Goal: Task Accomplishment & Management: Complete application form

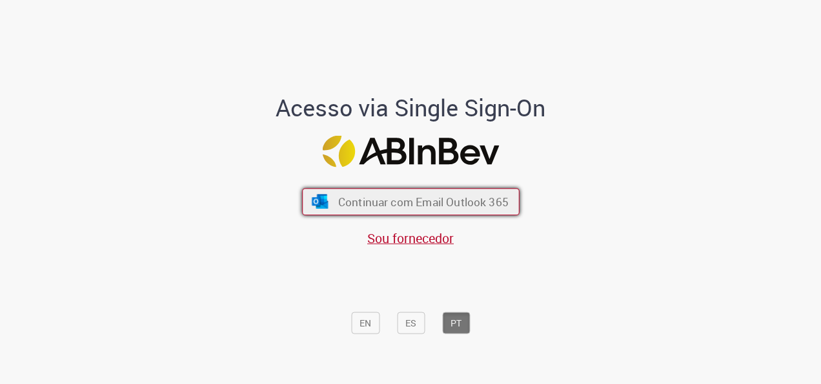
click at [450, 198] on span "Continuar com Email Outlook 365" at bounding box center [423, 201] width 170 height 15
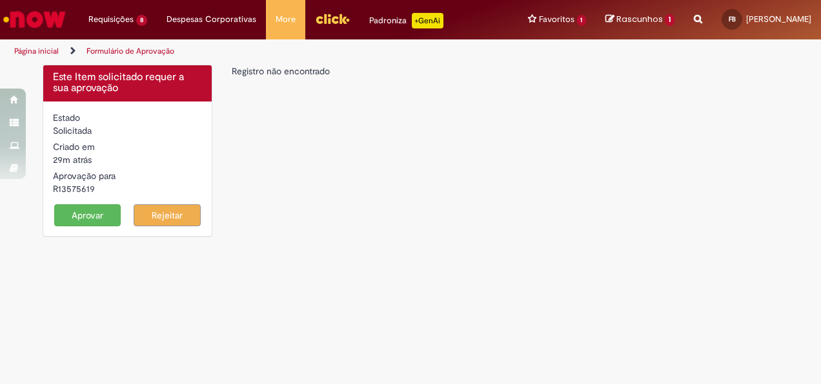
click at [92, 217] on button "Aprovar" at bounding box center [87, 215] width 67 height 22
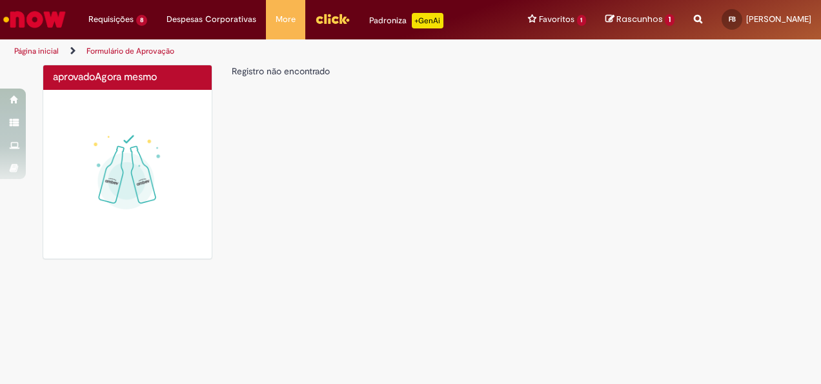
click at [114, 50] on link "Formulário de Aprovação" at bounding box center [131, 51] width 88 height 10
click at [331, 192] on div "aprovado Agora mesmo Agora mesmo Registro não encontrado" at bounding box center [410, 168] width 755 height 207
click at [41, 50] on link "Página inicial" at bounding box center [36, 51] width 45 height 10
click at [112, 48] on link "Formulário de Aprovação" at bounding box center [131, 51] width 88 height 10
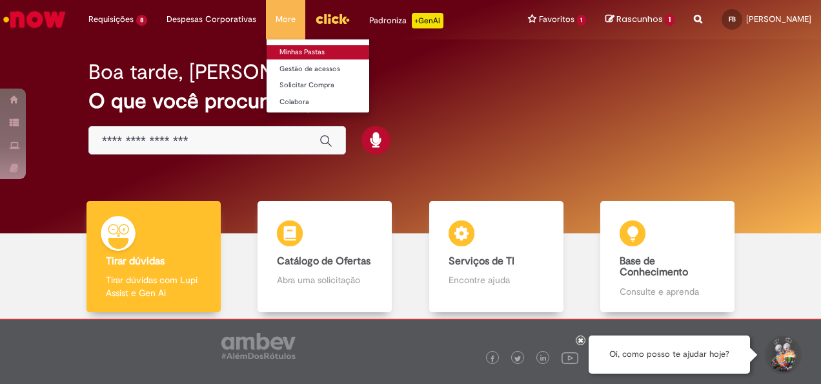
click at [305, 54] on link "Minhas Pastas" at bounding box center [338, 52] width 142 height 14
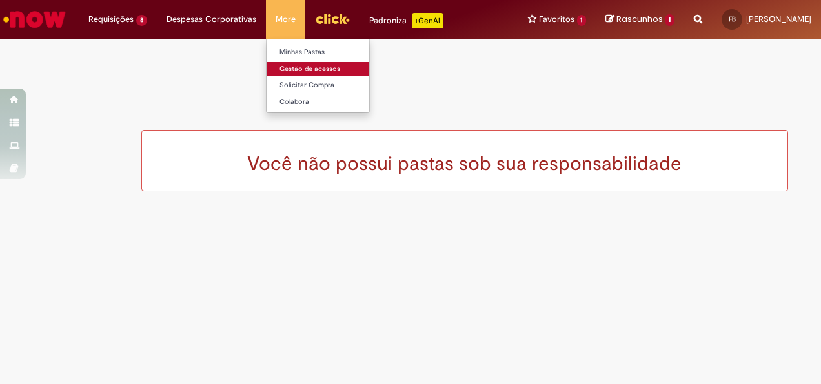
click at [294, 69] on link "Gestão de acessos" at bounding box center [338, 69] width 142 height 14
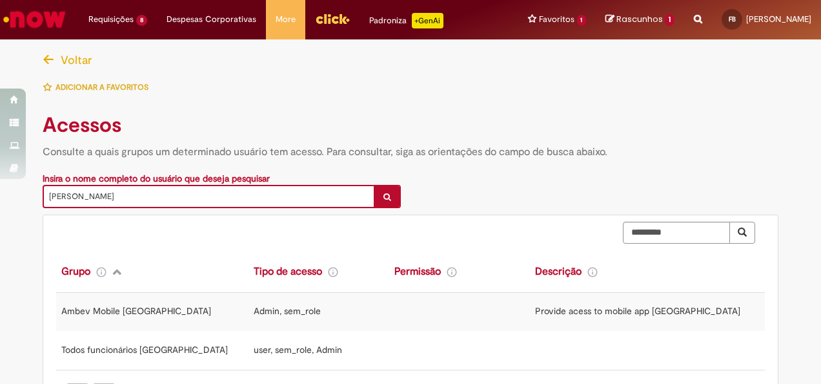
click at [523, 98] on div "Adicionar a Favoritos" at bounding box center [411, 87] width 736 height 27
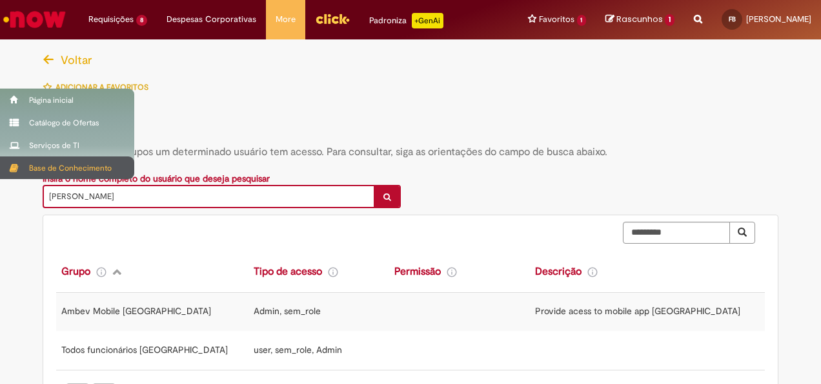
click at [46, 165] on div "Base de Conhecimento" at bounding box center [67, 167] width 134 height 23
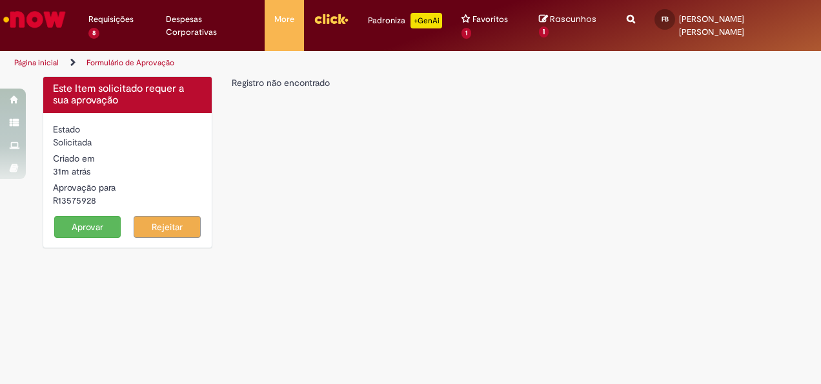
click at [68, 217] on button "Aprovar" at bounding box center [87, 227] width 67 height 22
